Goal: Find specific page/section: Find specific page/section

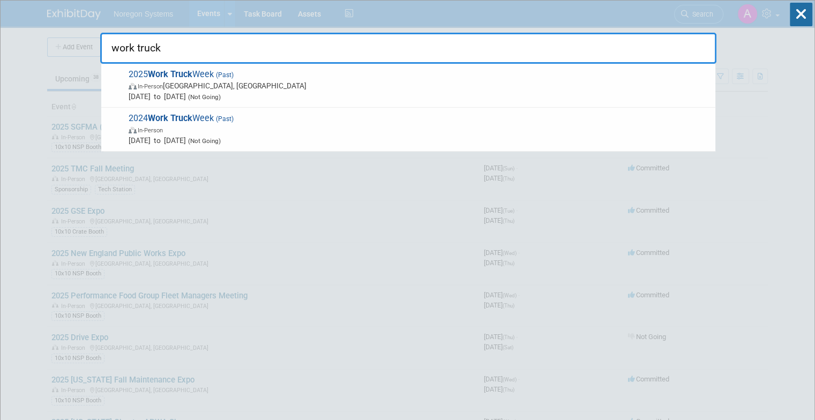
drag, startPoint x: 797, startPoint y: 11, endPoint x: 762, endPoint y: 15, distance: 35.0
click at [797, 11] on icon at bounding box center [800, 15] width 22 height 24
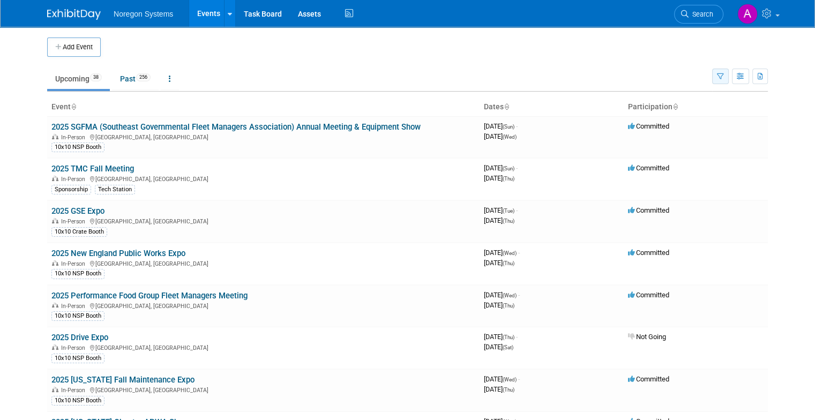
click at [728, 81] on button "button" at bounding box center [720, 77] width 17 height 16
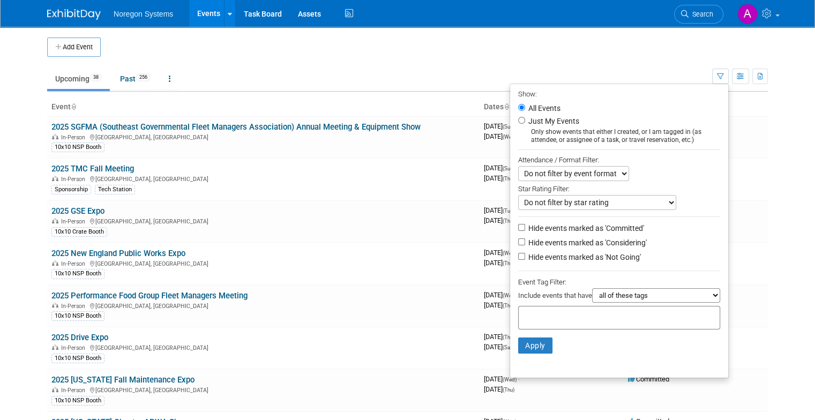
click at [595, 255] on label "Hide events marked as 'Not Going'" at bounding box center [583, 257] width 115 height 11
click at [525, 255] on input "Hide events marked as 'Not Going'" at bounding box center [521, 256] width 7 height 7
checkbox input "true"
click at [583, 246] on label "Hide events marked as 'Considering'" at bounding box center [586, 242] width 121 height 11
click at [525, 245] on input "Hide events marked as 'Considering'" at bounding box center [521, 241] width 7 height 7
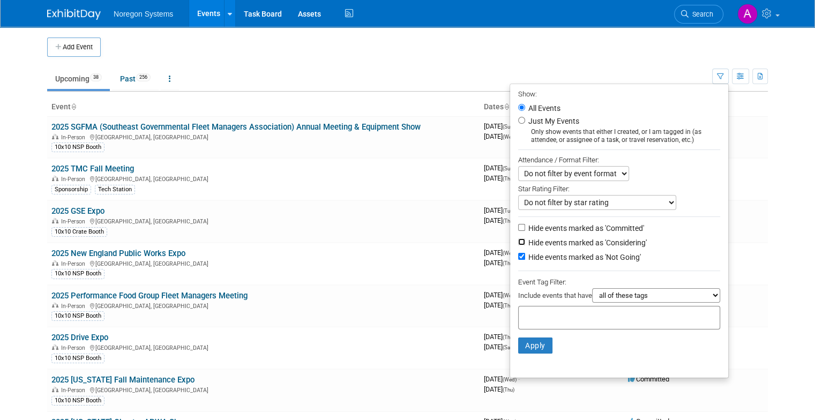
checkbox input "true"
click at [548, 337] on button "Apply" at bounding box center [535, 345] width 34 height 16
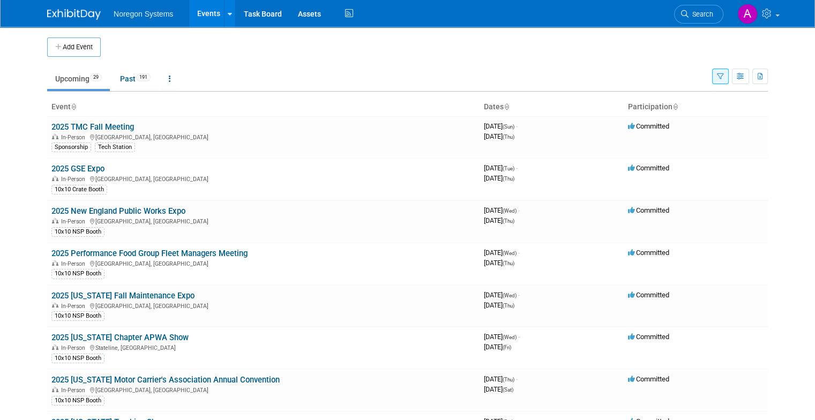
click at [709, 21] on link "Search" at bounding box center [698, 14] width 49 height 19
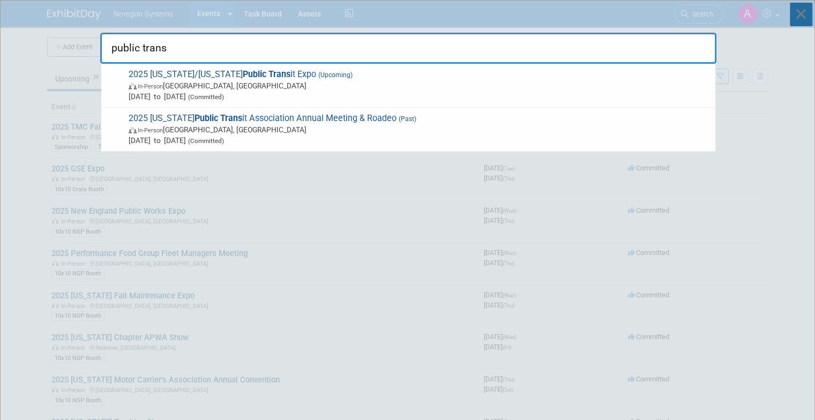
type input "public trans"
click at [803, 18] on icon at bounding box center [800, 15] width 22 height 24
